Goal: Task Accomplishment & Management: Manage account settings

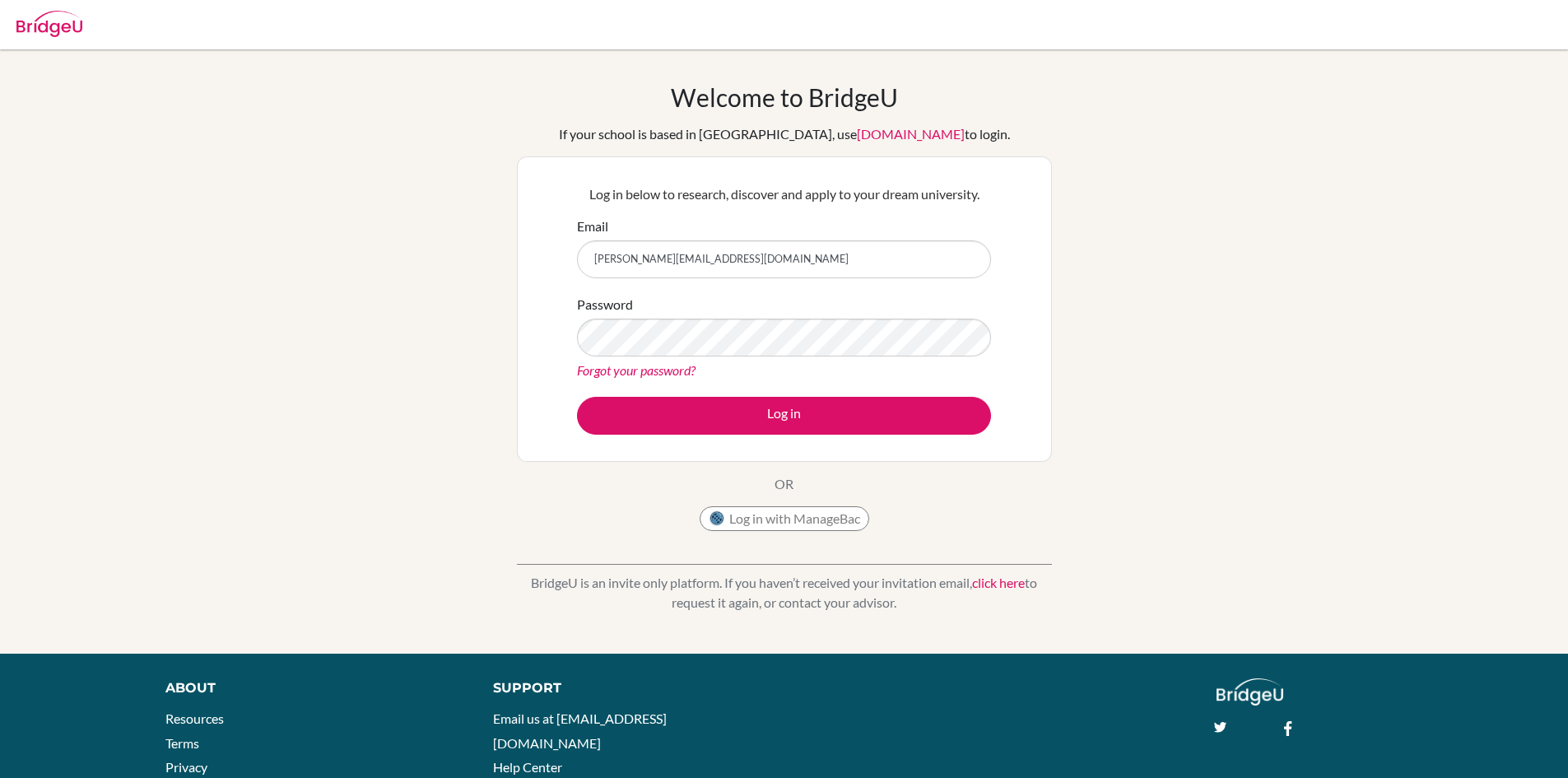
type input "[PERSON_NAME][EMAIL_ADDRESS][DOMAIN_NAME]"
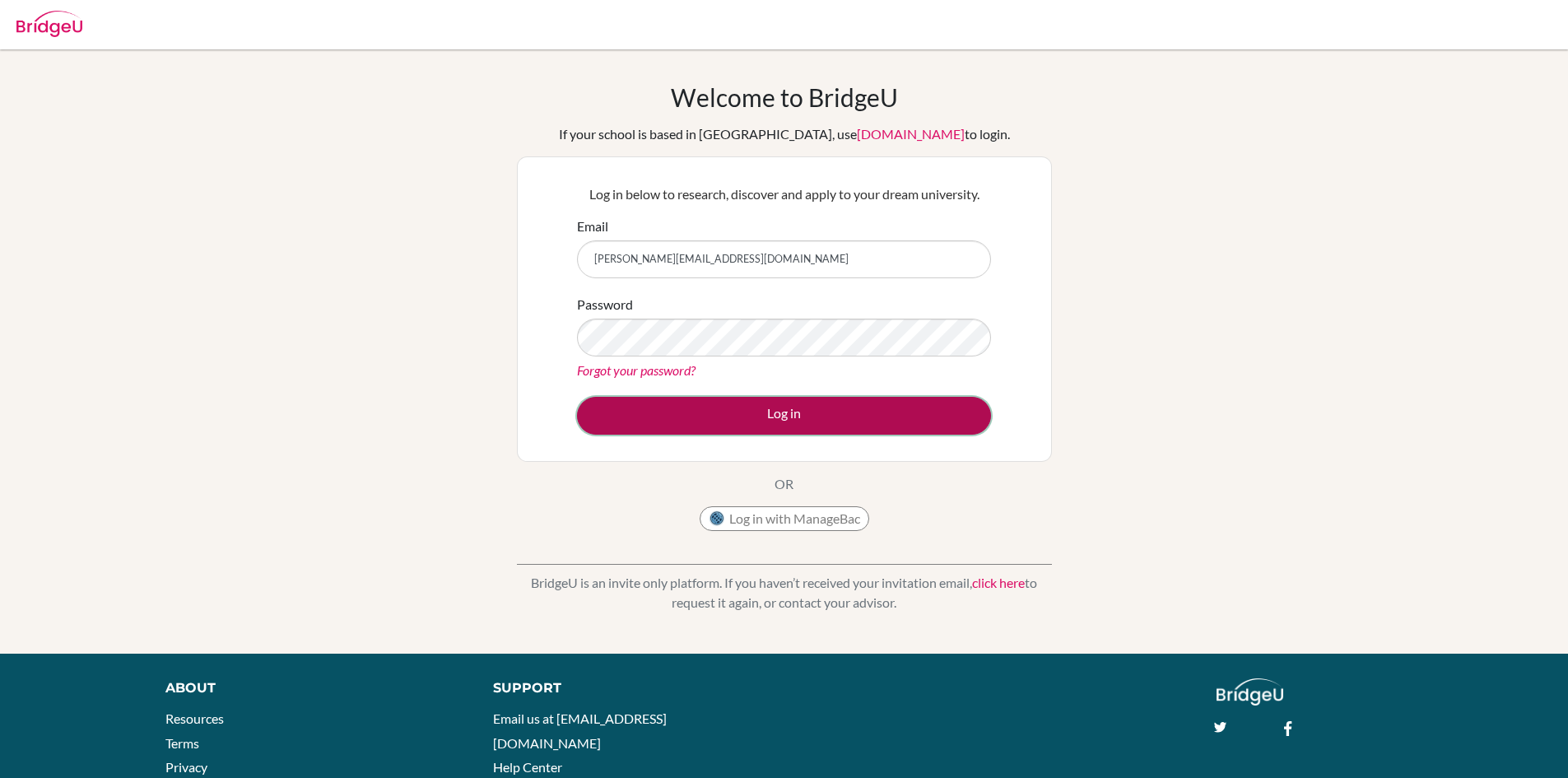
click at [862, 413] on button "Log in" at bounding box center [784, 415] width 415 height 38
click at [911, 429] on button "Log in" at bounding box center [784, 415] width 415 height 38
click at [907, 407] on button "Log in" at bounding box center [784, 415] width 415 height 38
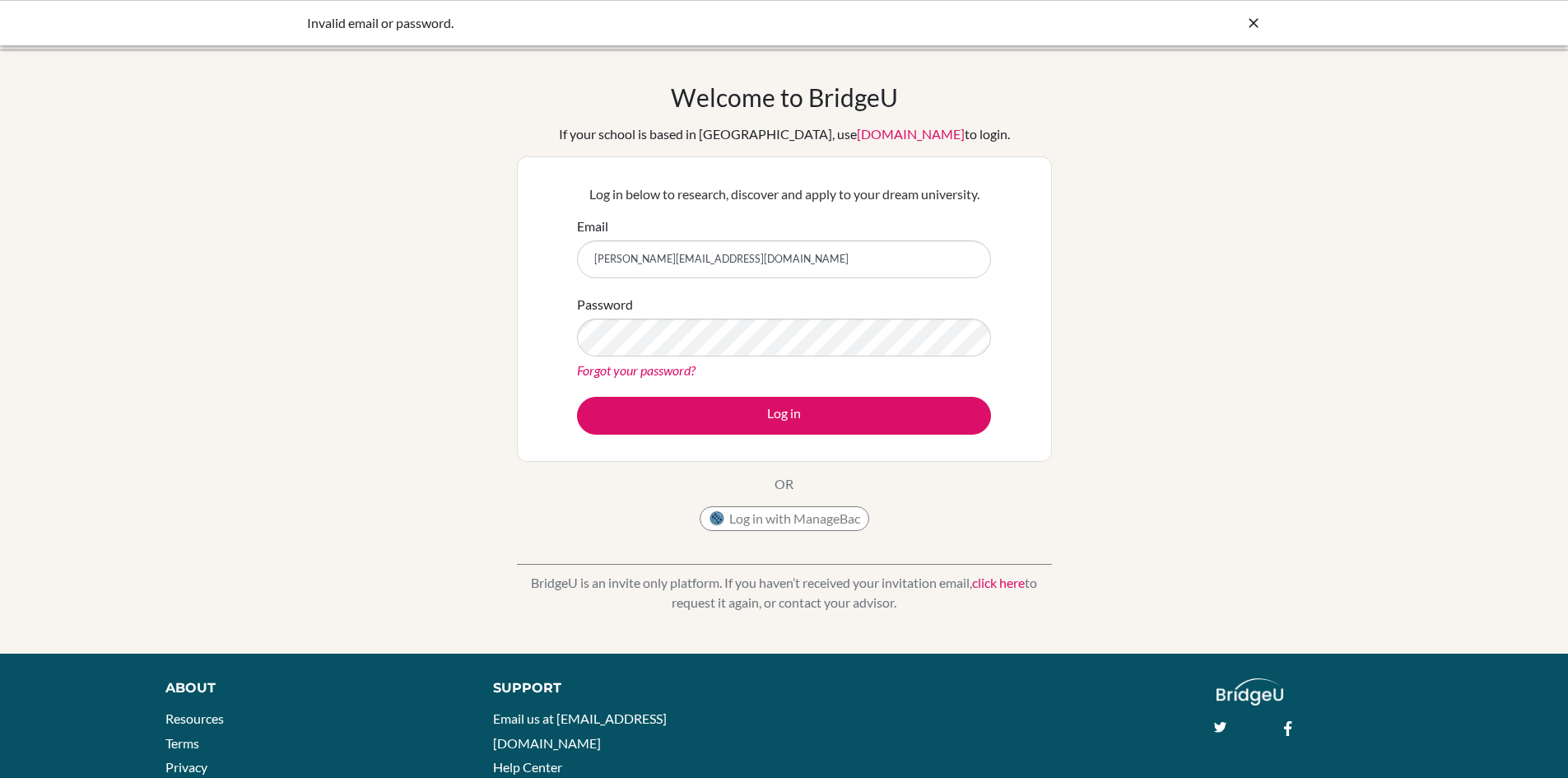
drag, startPoint x: 34, startPoint y: 5, endPoint x: 219, endPoint y: 307, distance: 354.2
click at [219, 307] on div "Welcome to BridgeU If your school is based in China, use app.bridge-u.com.cn to…" at bounding box center [784, 351] width 1568 height 538
click at [286, 197] on div "Welcome to BridgeU If your school is based in China, use app.bridge-u.com.cn to…" at bounding box center [784, 351] width 1568 height 538
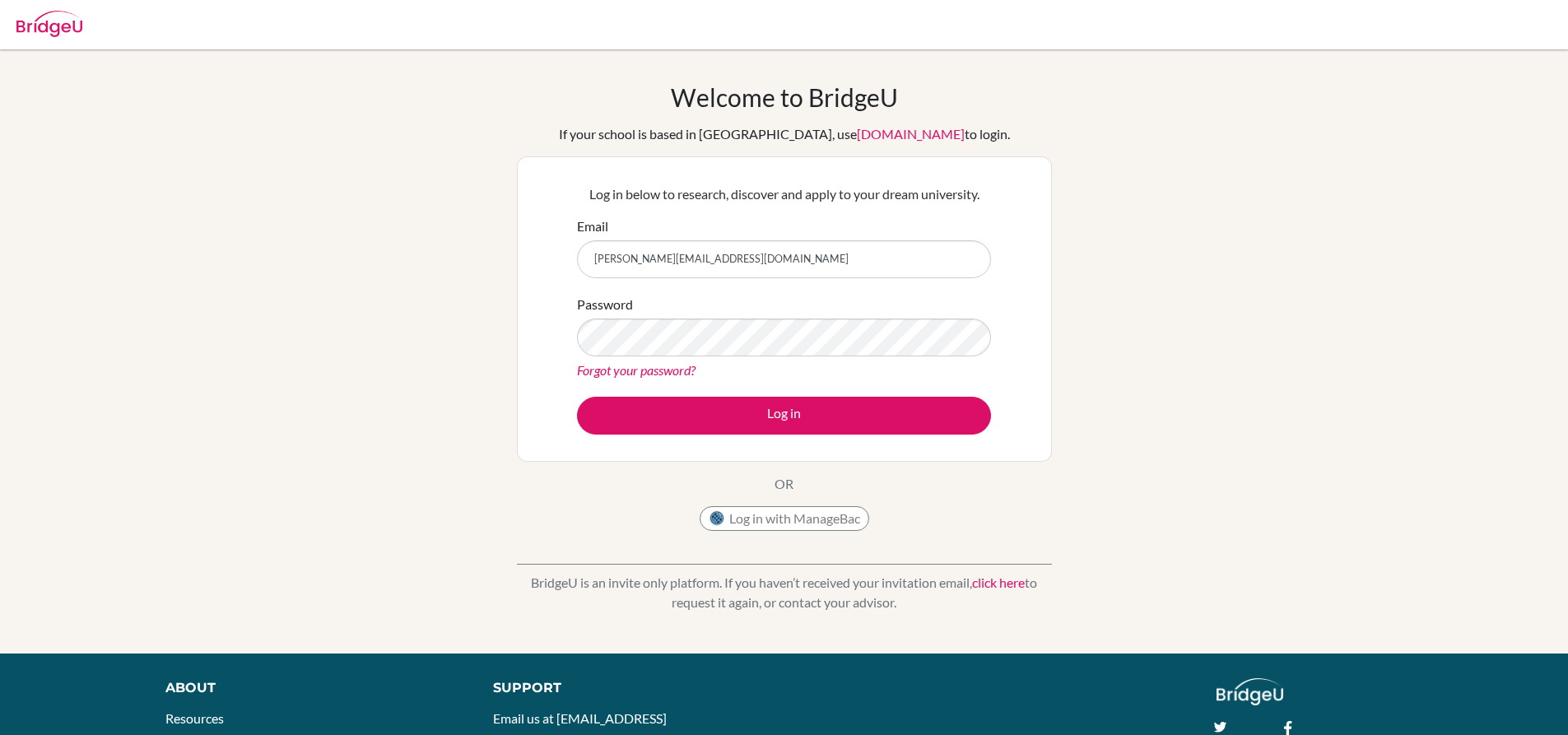
click at [644, 257] on input "divjot.kaur19@vivekhighschool.onmicrosoft.com" at bounding box center [784, 259] width 415 height 38
drag, startPoint x: 620, startPoint y: 258, endPoint x: 646, endPoint y: 255, distance: 26.2
click at [625, 258] on input "divjot.kaur19@vivekhighschool.onmicrosoft.com" at bounding box center [784, 259] width 415 height 38
drag, startPoint x: 653, startPoint y: 261, endPoint x: 620, endPoint y: 256, distance: 33.4
click at [620, 256] on input "divjot.kaur19@vivekhighschool.onmicrosoft.com" at bounding box center [784, 259] width 415 height 38
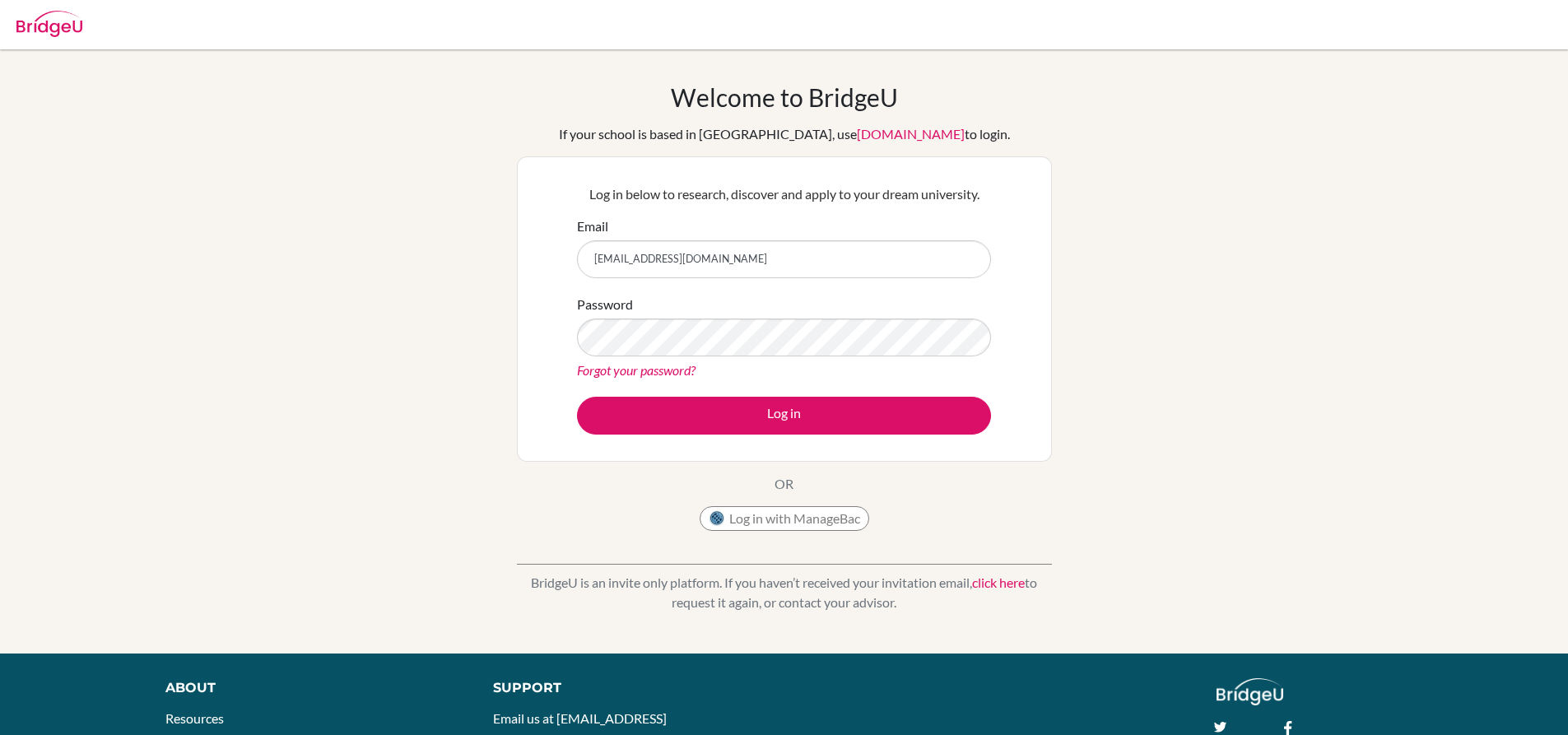
type input "[EMAIL_ADDRESS][DOMAIN_NAME]"
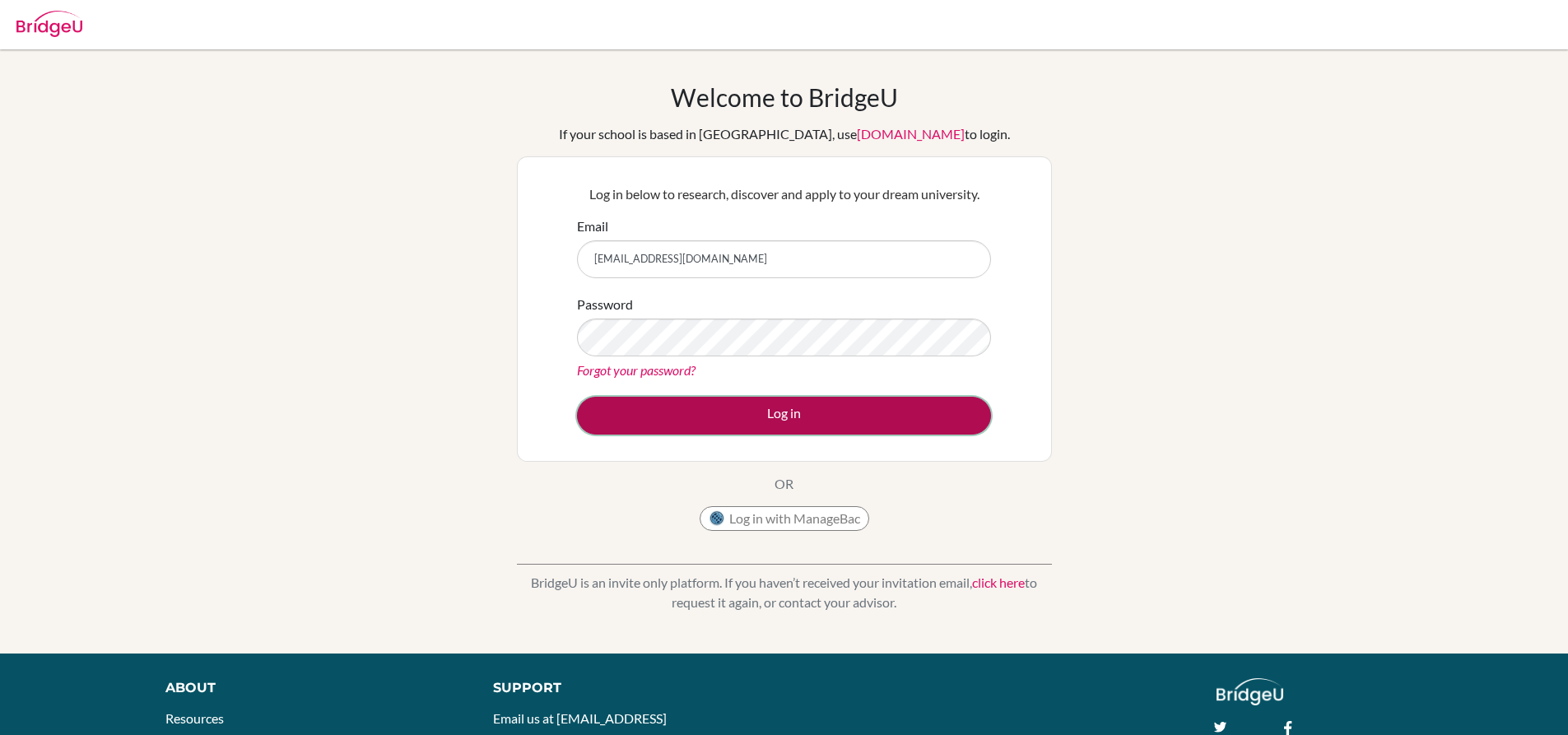
click at [668, 426] on button "Log in" at bounding box center [784, 416] width 415 height 38
click at [676, 418] on button "Log in" at bounding box center [784, 416] width 415 height 38
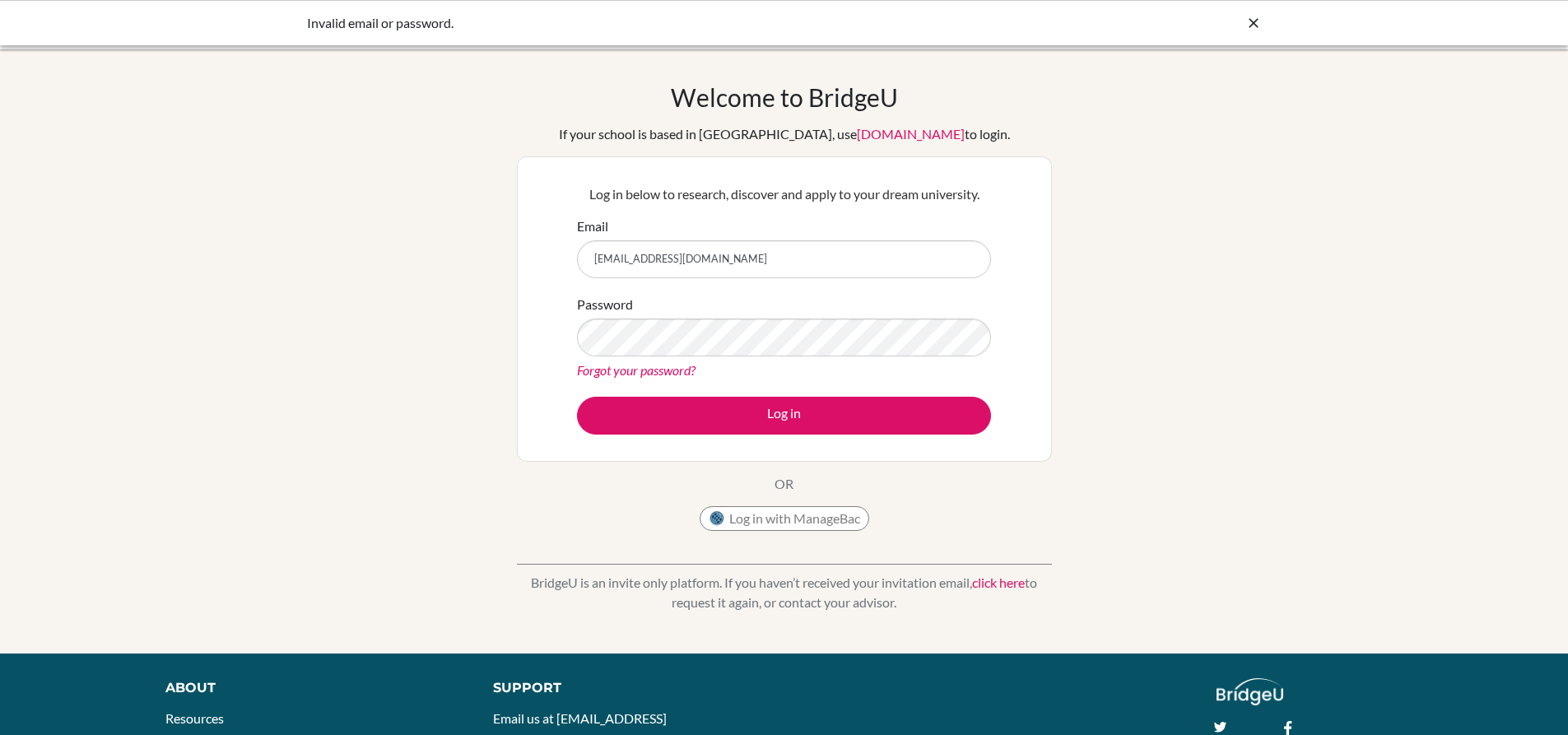
click at [601, 368] on link "Forgot your password?" at bounding box center [636, 370] width 119 height 16
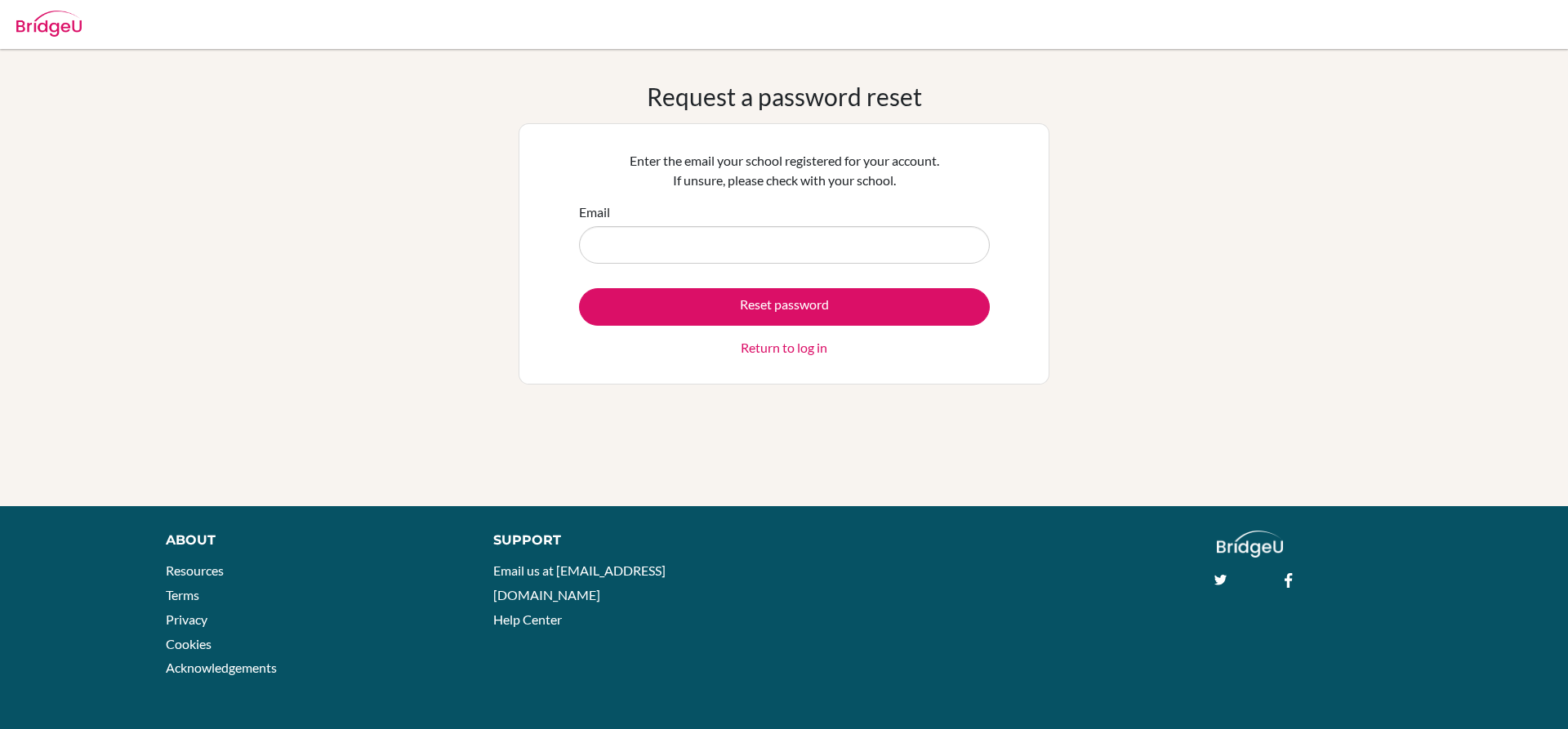
click at [684, 256] on input "Email" at bounding box center [784, 245] width 411 height 38
type input "divjot6567@vivekhighschool.onmicrosoft.com"
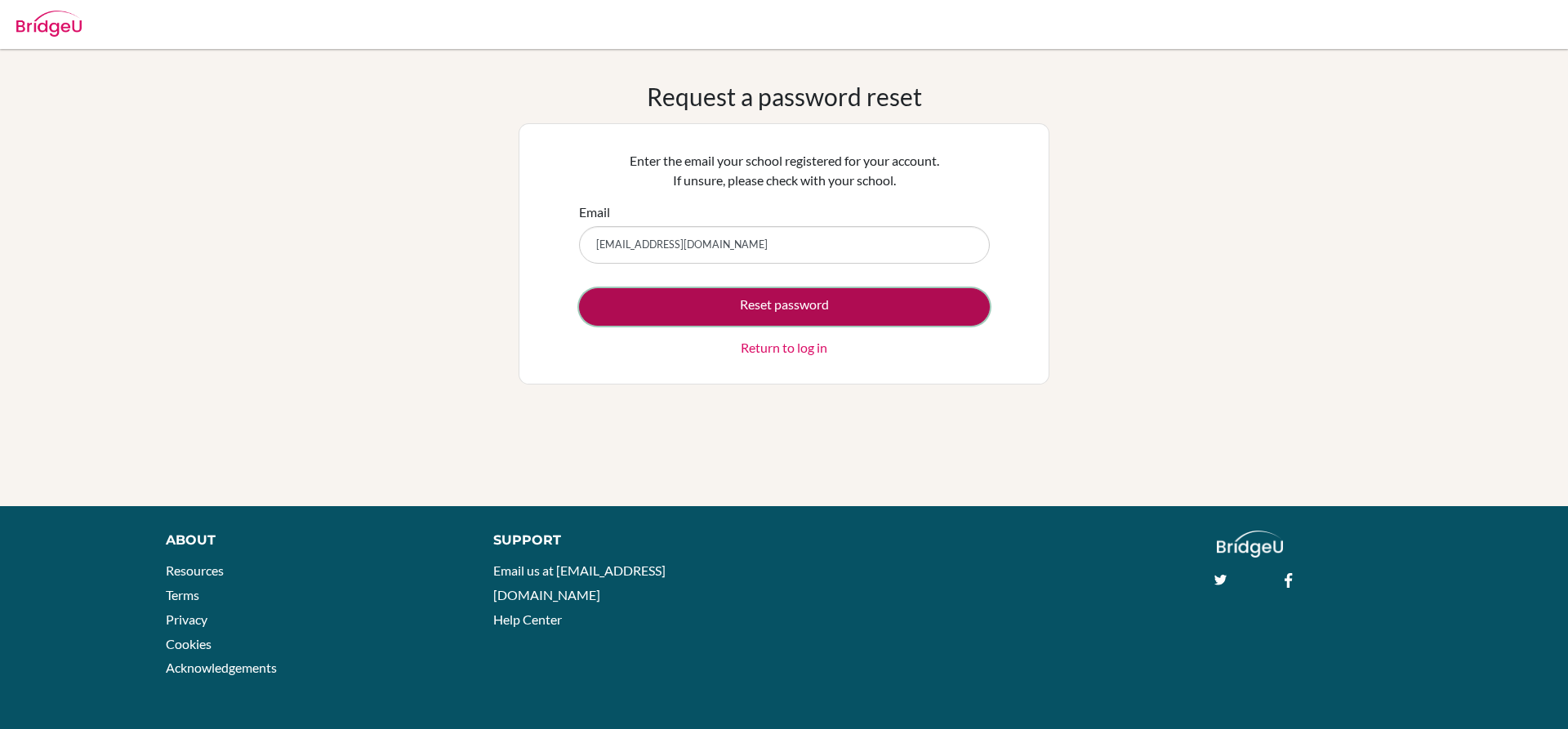
click at [784, 308] on button "Reset password" at bounding box center [784, 307] width 411 height 38
